Goal: Task Accomplishment & Management: Manage account settings

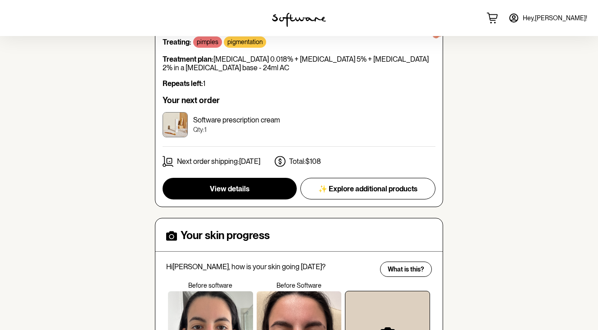
scroll to position [132, 0]
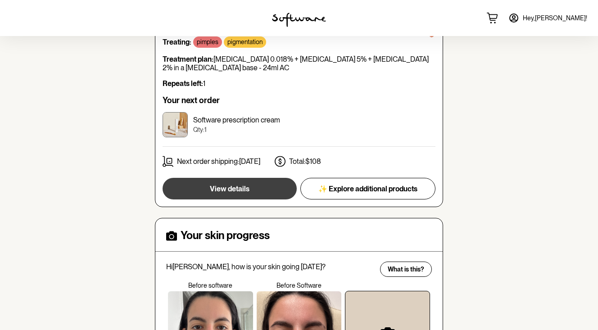
click at [243, 185] on span "View details" at bounding box center [230, 189] width 40 height 9
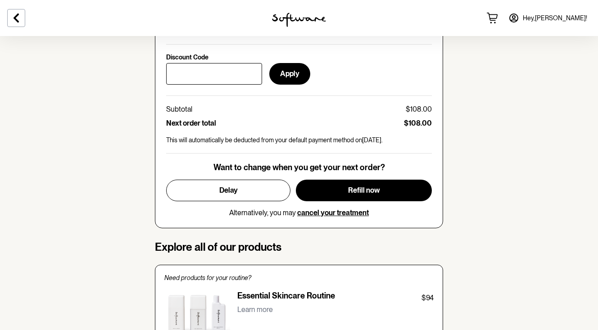
scroll to position [457, 0]
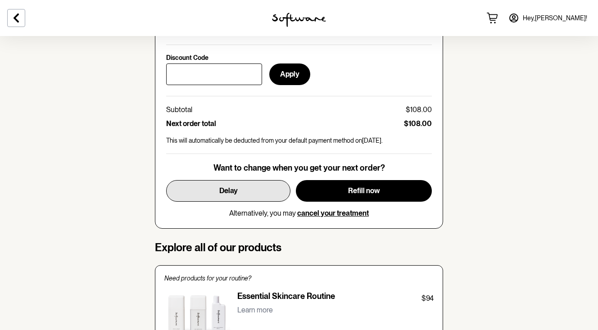
click at [212, 180] on button "Delay" at bounding box center [228, 191] width 124 height 22
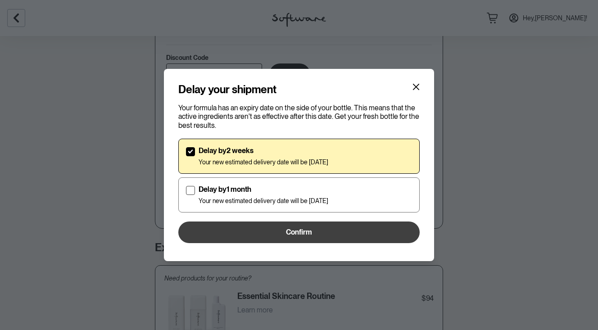
click at [288, 230] on span "Confirm" at bounding box center [299, 232] width 26 height 9
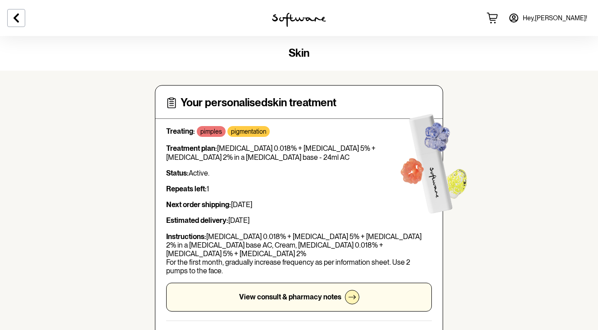
scroll to position [0, 0]
click at [18, 20] on icon at bounding box center [16, 18] width 11 height 11
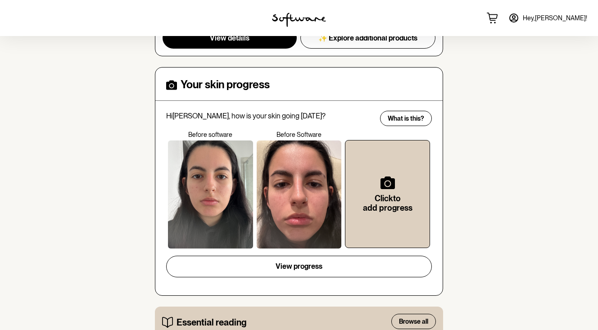
scroll to position [284, 0]
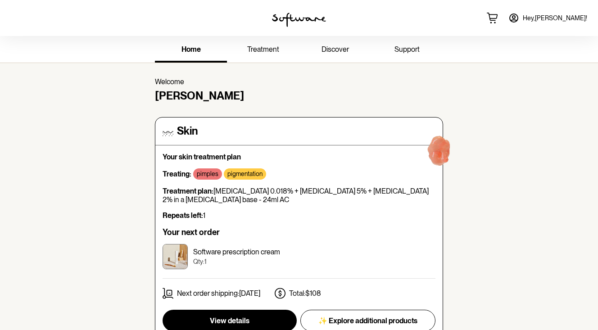
click at [406, 45] on span "support" at bounding box center [407, 49] width 25 height 9
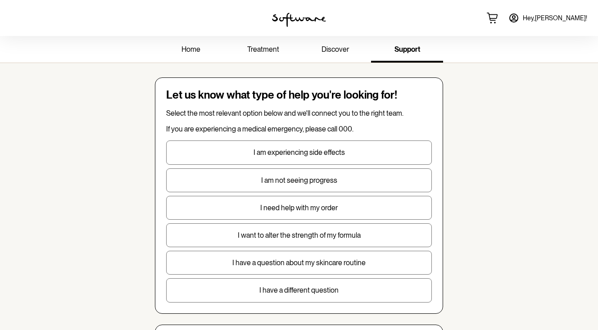
click at [294, 236] on p "I want to alter the strength of my formula" at bounding box center [299, 235] width 265 height 9
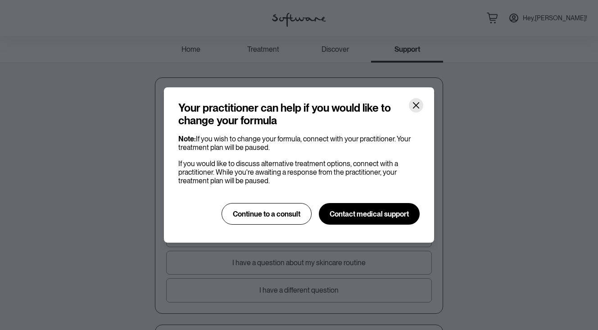
click at [415, 106] on icon "Close" at bounding box center [416, 105] width 7 height 7
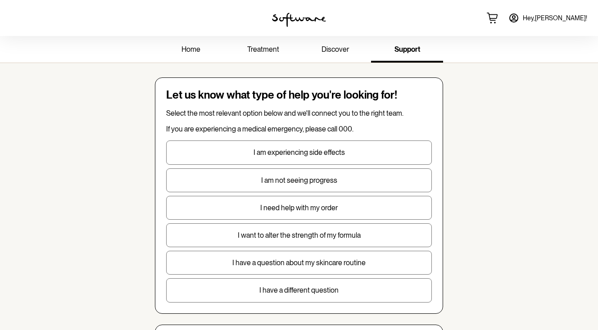
click at [195, 49] on span "home" at bounding box center [190, 49] width 19 height 9
